Goal: Find specific page/section: Find specific page/section

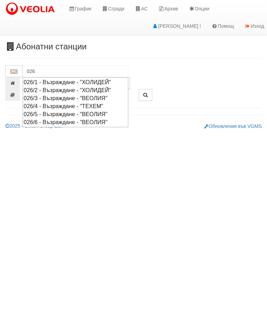
click at [104, 121] on div "026/6 - Възраждане - "ВЕОЛИЯ"" at bounding box center [76, 122] width 104 height 8
type input "026/6 - Възраждане - "ВЕОЛИЯ""
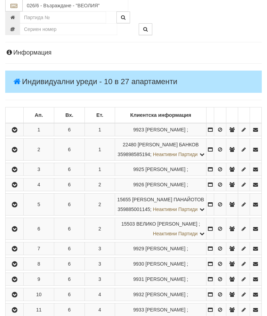
click at [17, 188] on icon "button" at bounding box center [14, 185] width 8 height 5
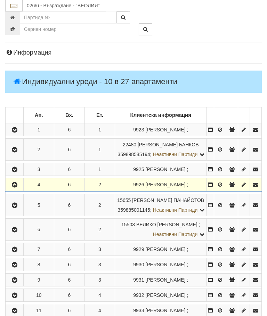
scroll to position [74, 0]
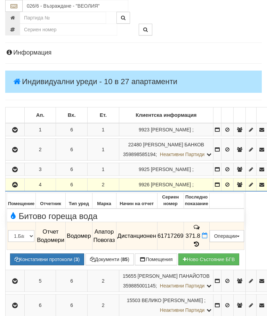
click at [115, 254] on button "Документи ( 85 )" at bounding box center [110, 260] width 48 height 12
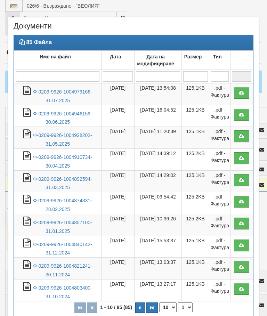
click at [74, 93] on link "Ф-0209-9926-1004979166-31.07.2025" at bounding box center [62, 96] width 59 height 14
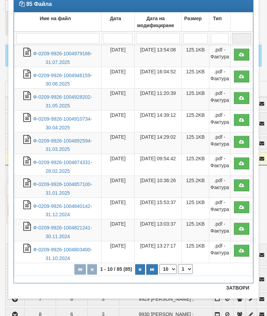
scroll to position [38, 0]
click at [239, 283] on button "Затвори" at bounding box center [238, 288] width 32 height 11
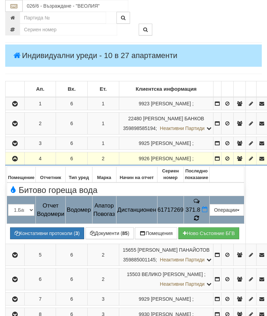
click at [199, 215] on span at bounding box center [196, 218] width 5 height 7
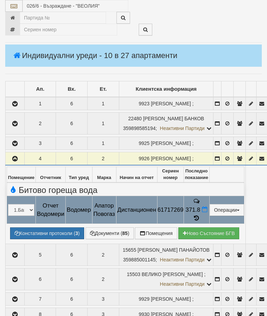
select select "10"
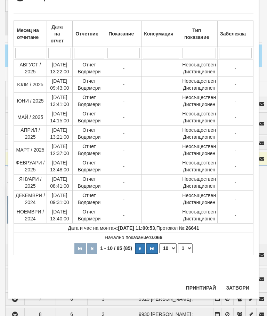
scroll to position [486, 0]
click at [189, 245] on select "1 2 3 4 5 6 7 8 9" at bounding box center [185, 249] width 15 height 10
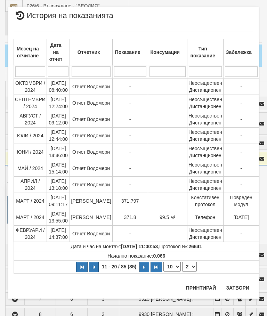
scroll to position [11, 0]
click at [188, 263] on select "1 2 3 4 5 6 7 8 9" at bounding box center [189, 267] width 15 height 10
select select "3"
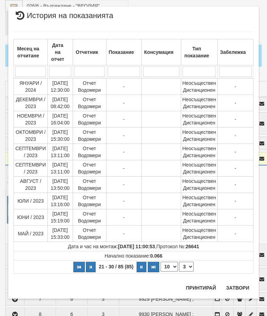
click at [237, 284] on button "Затвори" at bounding box center [238, 288] width 32 height 11
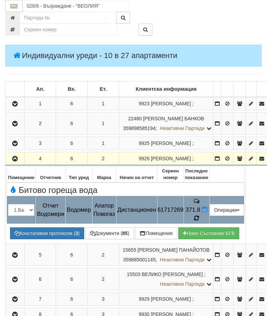
click at [199, 215] on icon at bounding box center [196, 218] width 5 height 6
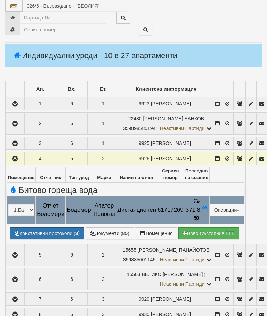
select select "10"
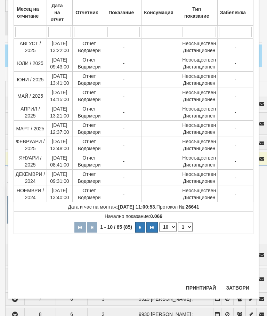
scroll to position [206, 0]
click at [190, 225] on select "1 2 3 4 5 6 7 8 9" at bounding box center [185, 227] width 15 height 10
select select "2"
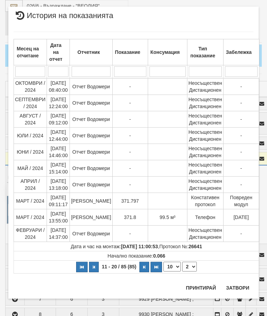
scroll to position [0, 0]
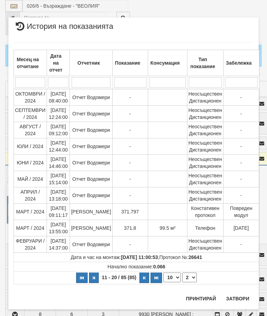
click at [238, 296] on button "Затвори" at bounding box center [238, 298] width 32 height 11
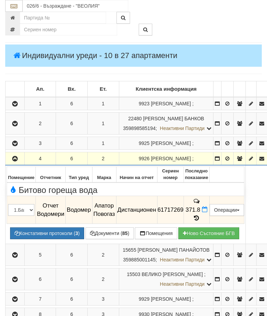
click at [116, 228] on button "Документи ( 85 )" at bounding box center [110, 234] width 48 height 12
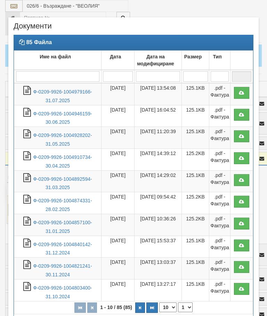
click at [68, 97] on link "Ф-0209-9926-1004979166-31.07.2025" at bounding box center [62, 96] width 59 height 14
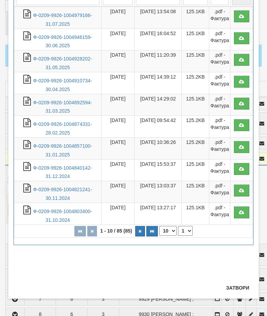
scroll to position [77, 0]
click at [235, 284] on button "Затвори" at bounding box center [238, 288] width 32 height 11
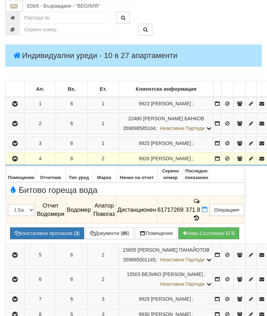
click at [17, 157] on icon "button" at bounding box center [15, 159] width 8 height 5
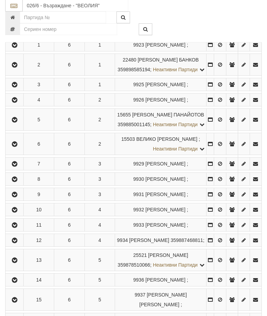
scroll to position [118, 0]
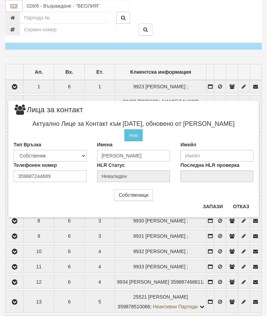
click at [244, 205] on button "Отказ" at bounding box center [241, 206] width 25 height 11
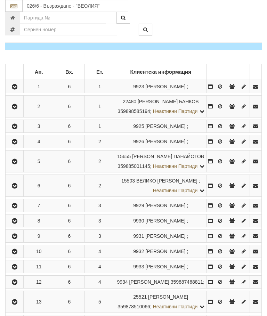
click at [16, 144] on icon "button" at bounding box center [14, 142] width 8 height 5
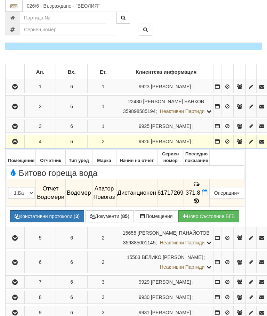
click at [15, 140] on icon "button" at bounding box center [15, 142] width 8 height 5
